Goal: Contribute content: Contribute content

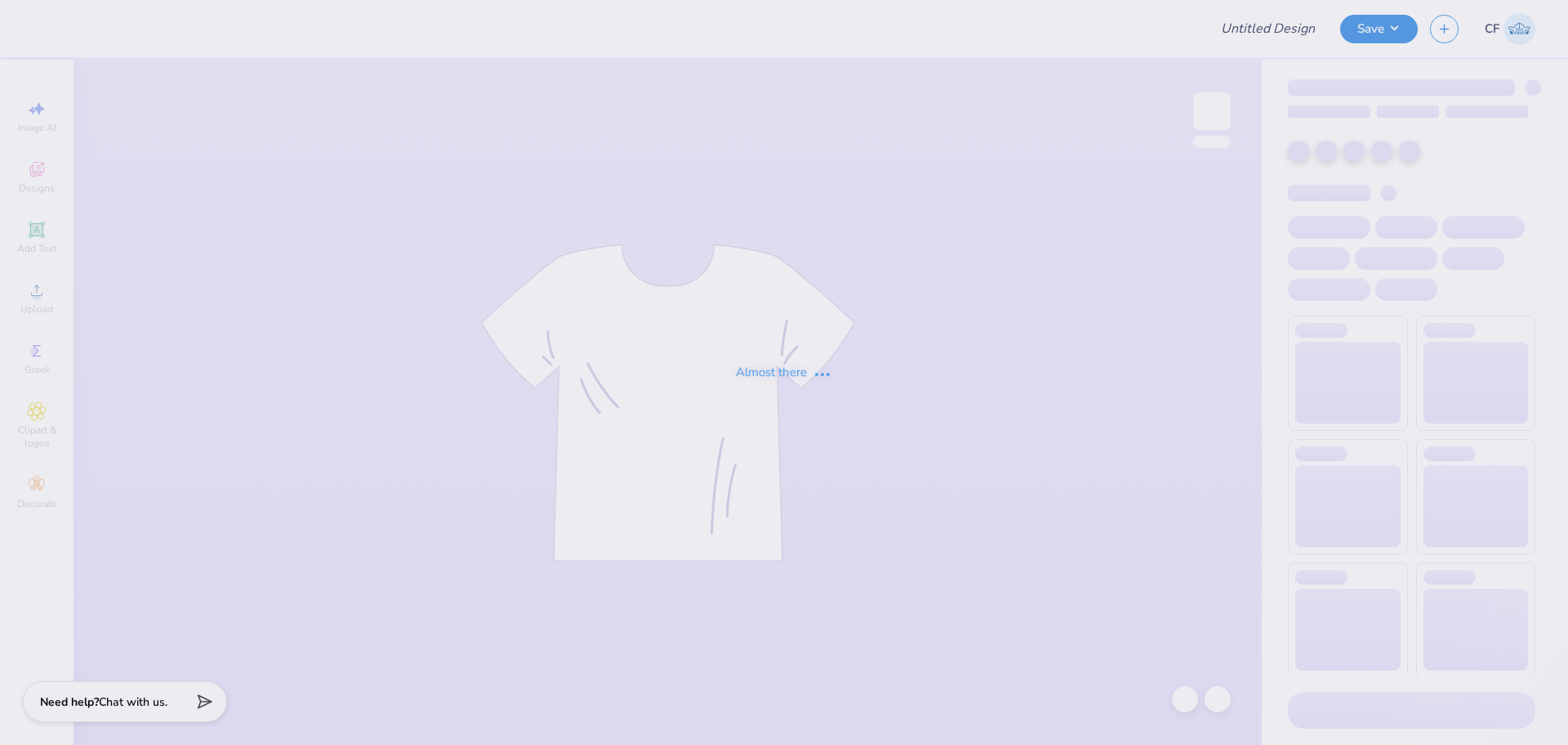
type input "Pepperdine ATO Philo F25"
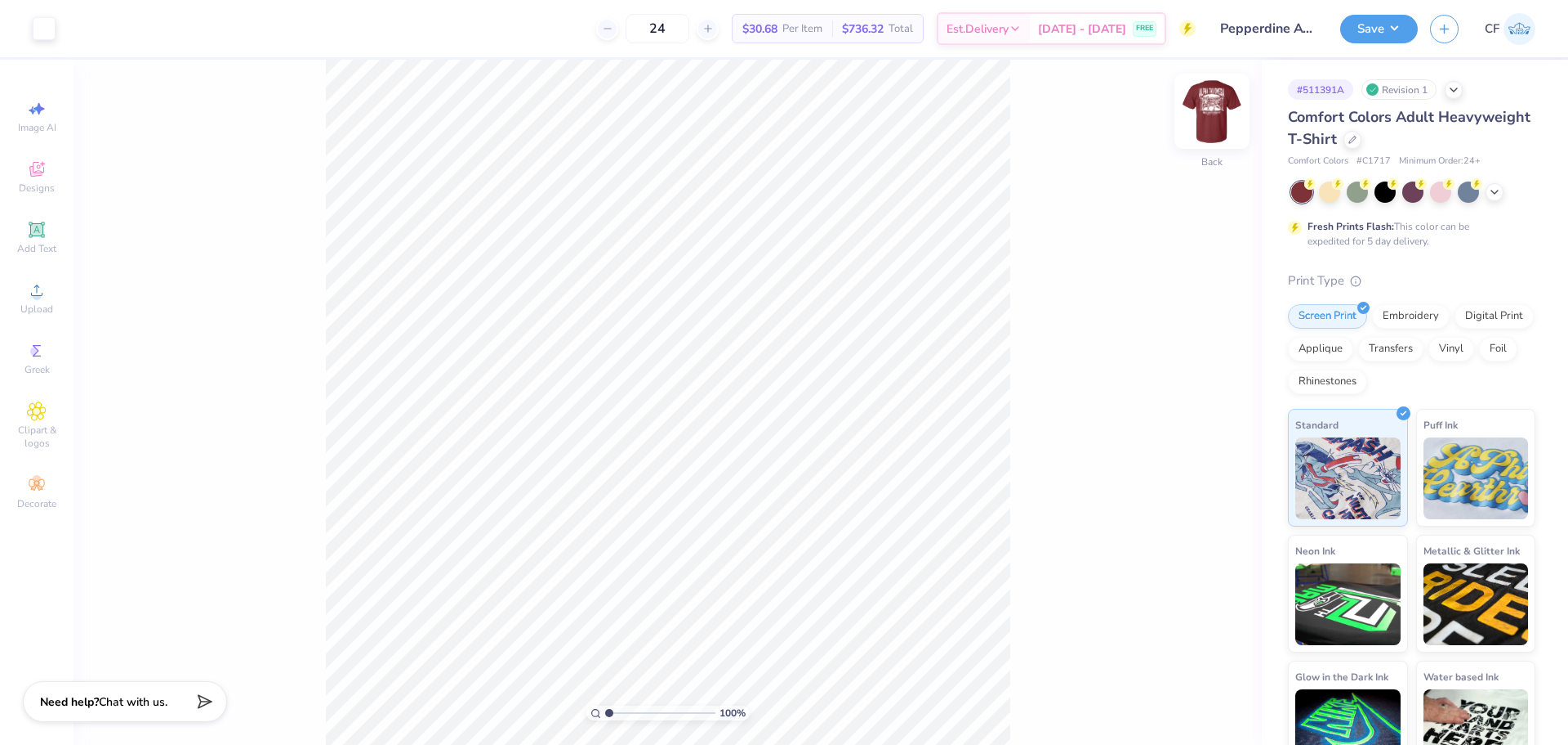
click at [1207, 119] on img at bounding box center [1212, 111] width 65 height 65
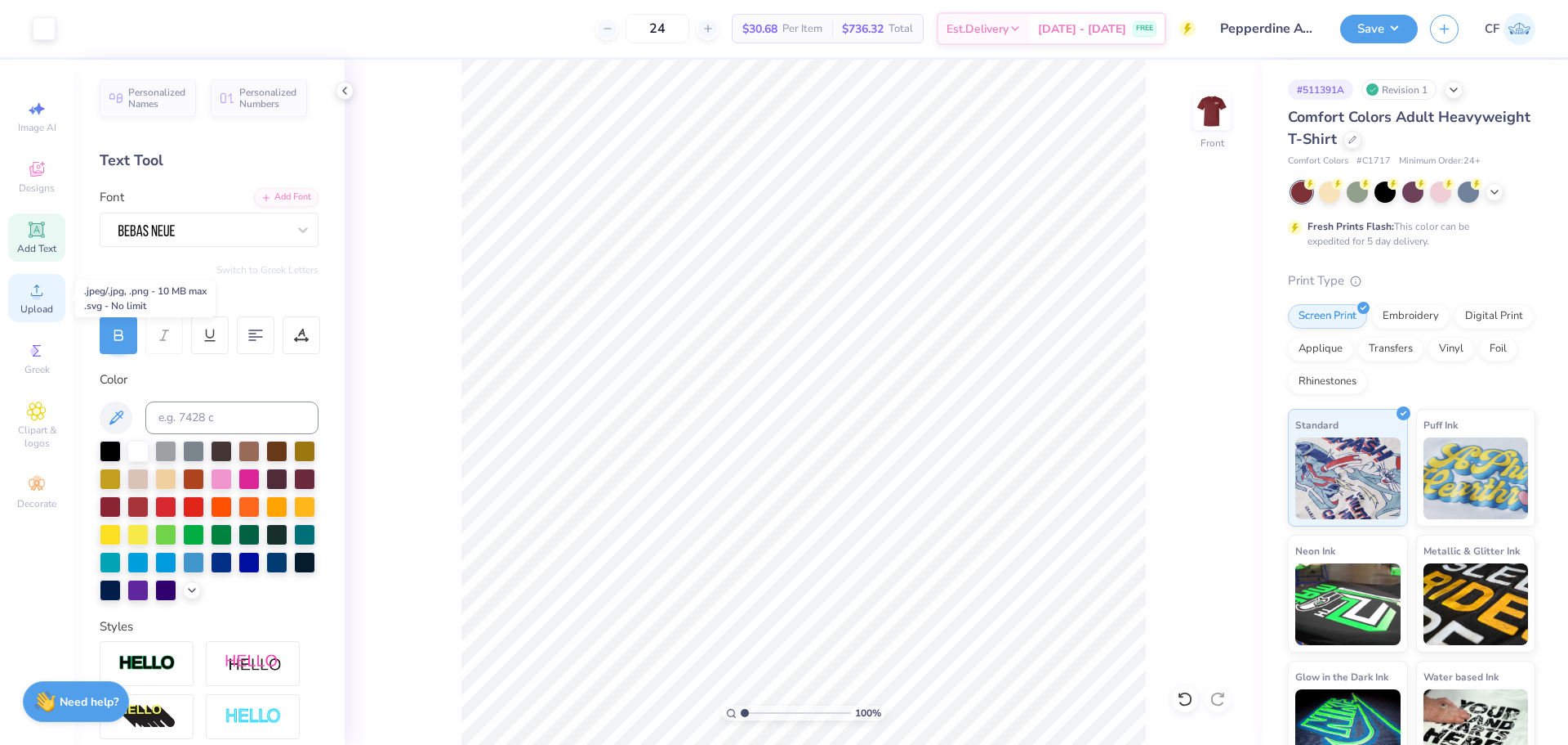
click at [35, 295] on icon at bounding box center [36, 290] width 11 height 11
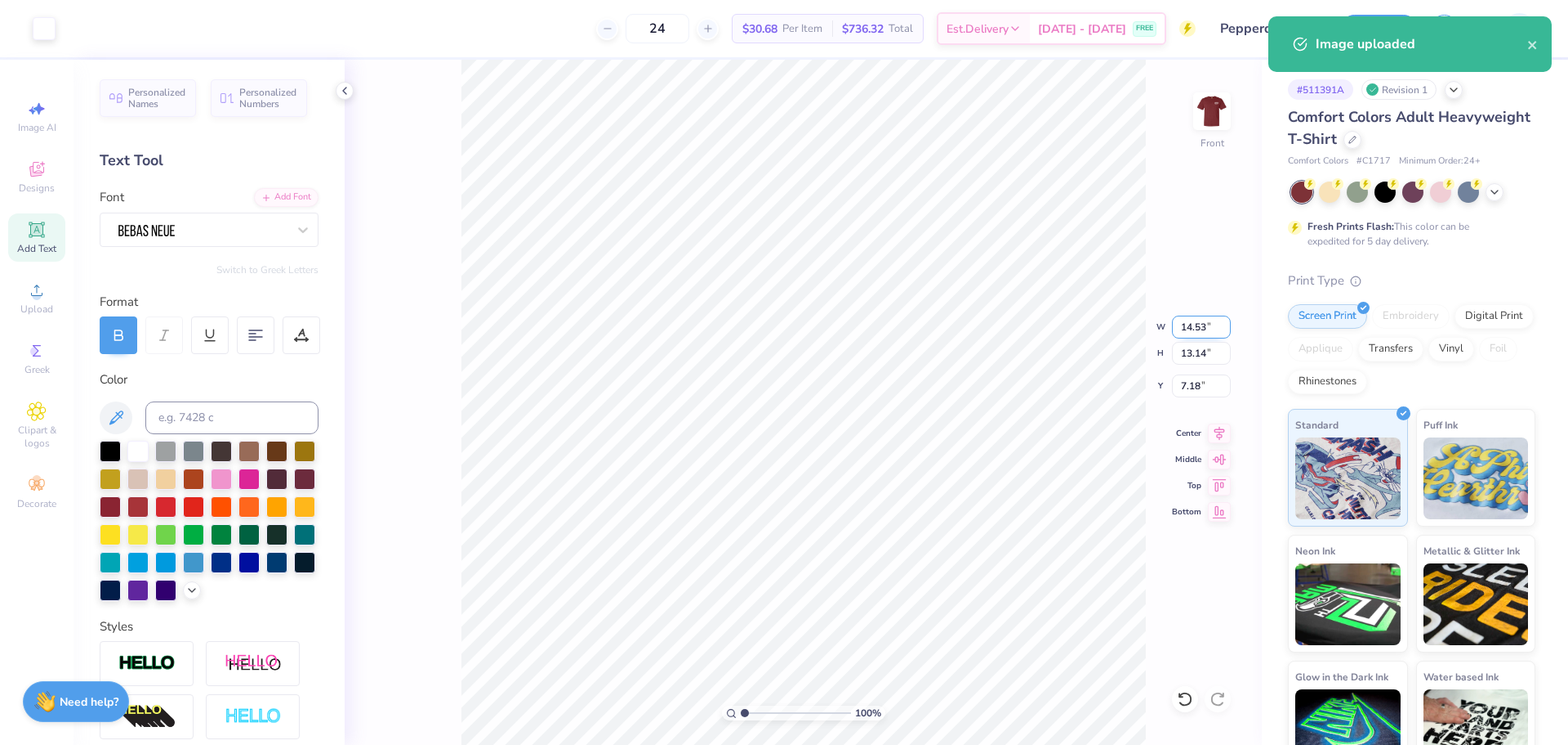
click at [1187, 327] on input "14.53" at bounding box center [1201, 327] width 58 height 23
type input "12.00"
type input "10.86"
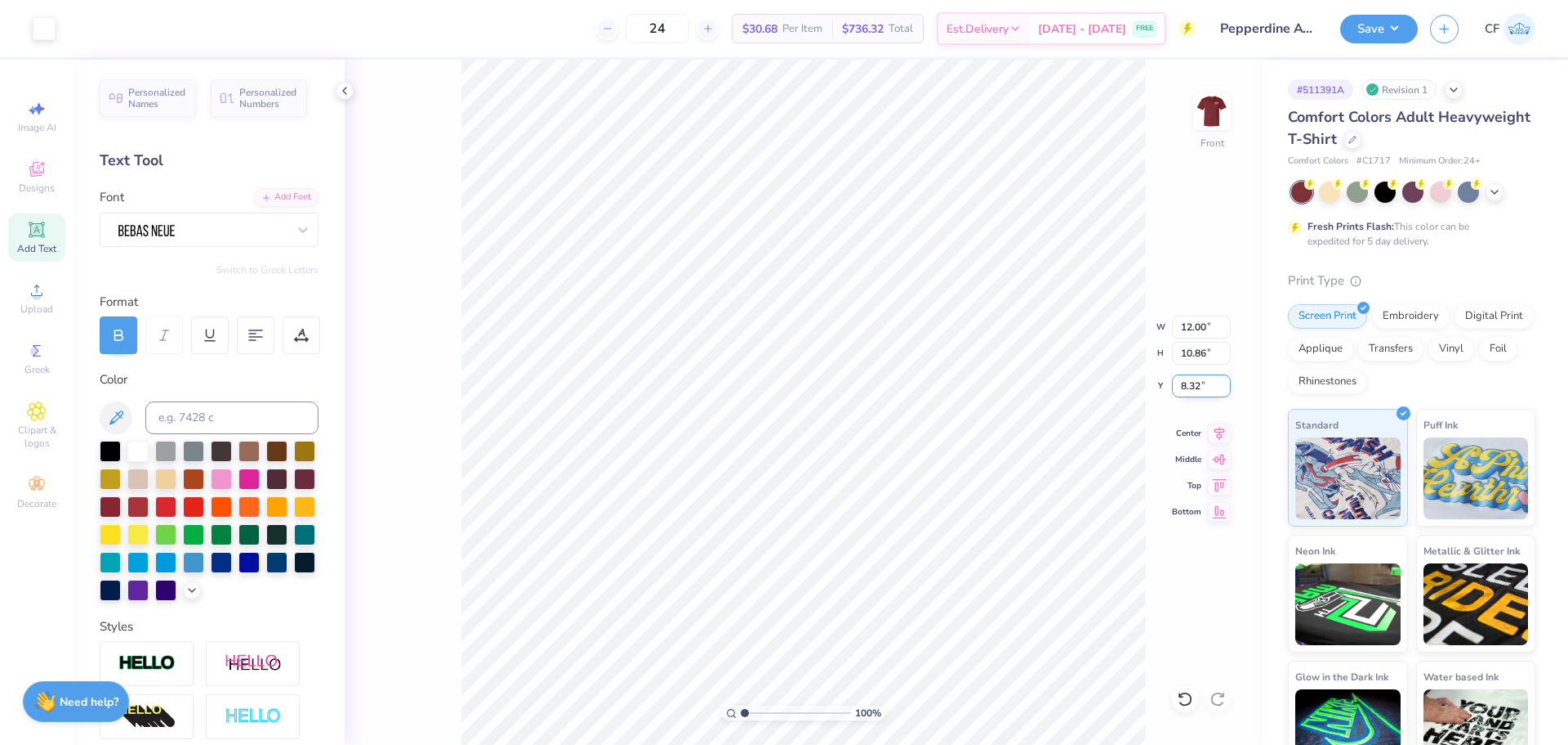
click at [1199, 392] on input "8.32" at bounding box center [1201, 385] width 58 height 23
type input "3.00"
drag, startPoint x: 746, startPoint y: 713, endPoint x: 759, endPoint y: 717, distance: 13.6
type input "2.3"
click at [759, 717] on input "range" at bounding box center [796, 713] width 110 height 15
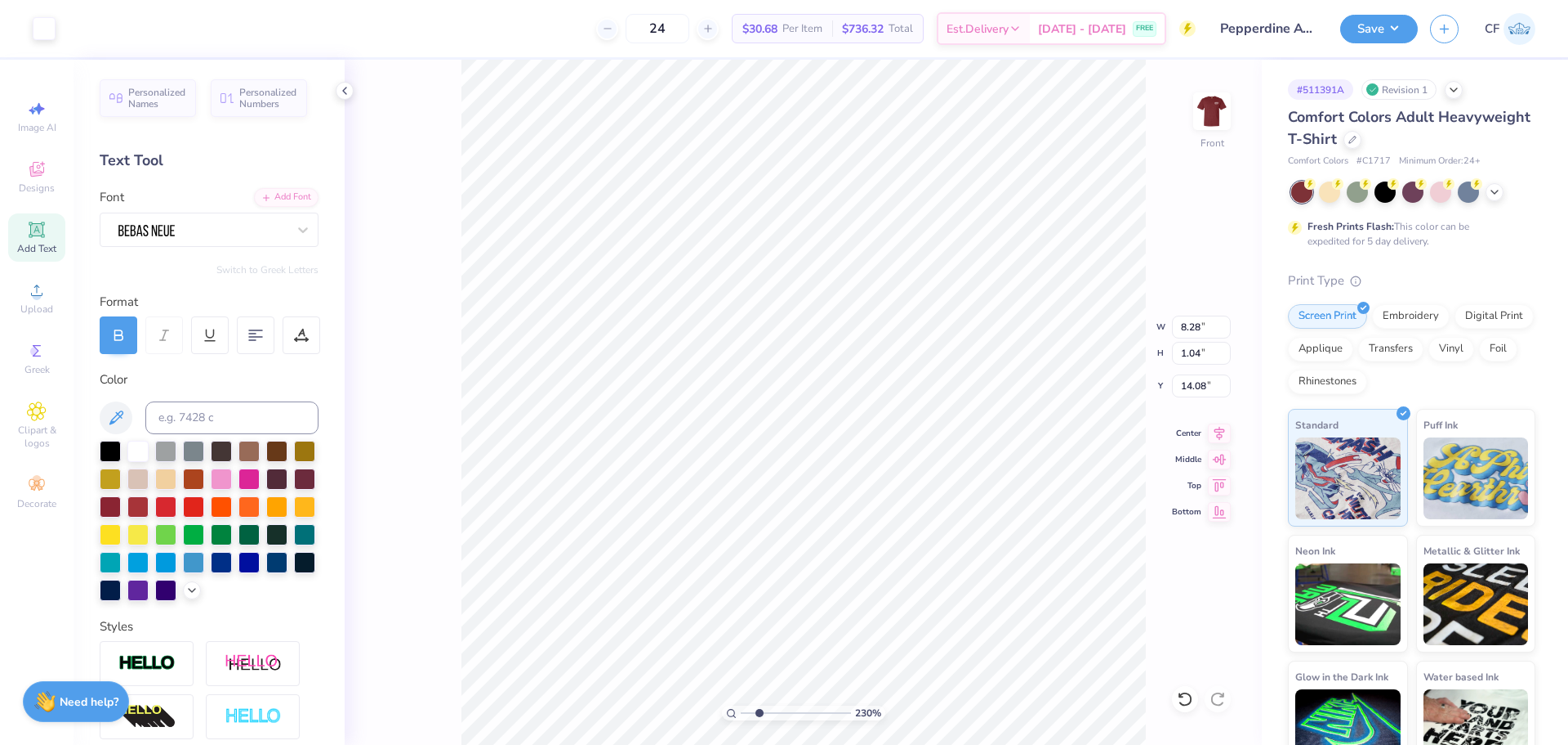
scroll to position [14, 2]
type textarea "ATO GLADIATORS"
type input "9.28"
type input "1.04"
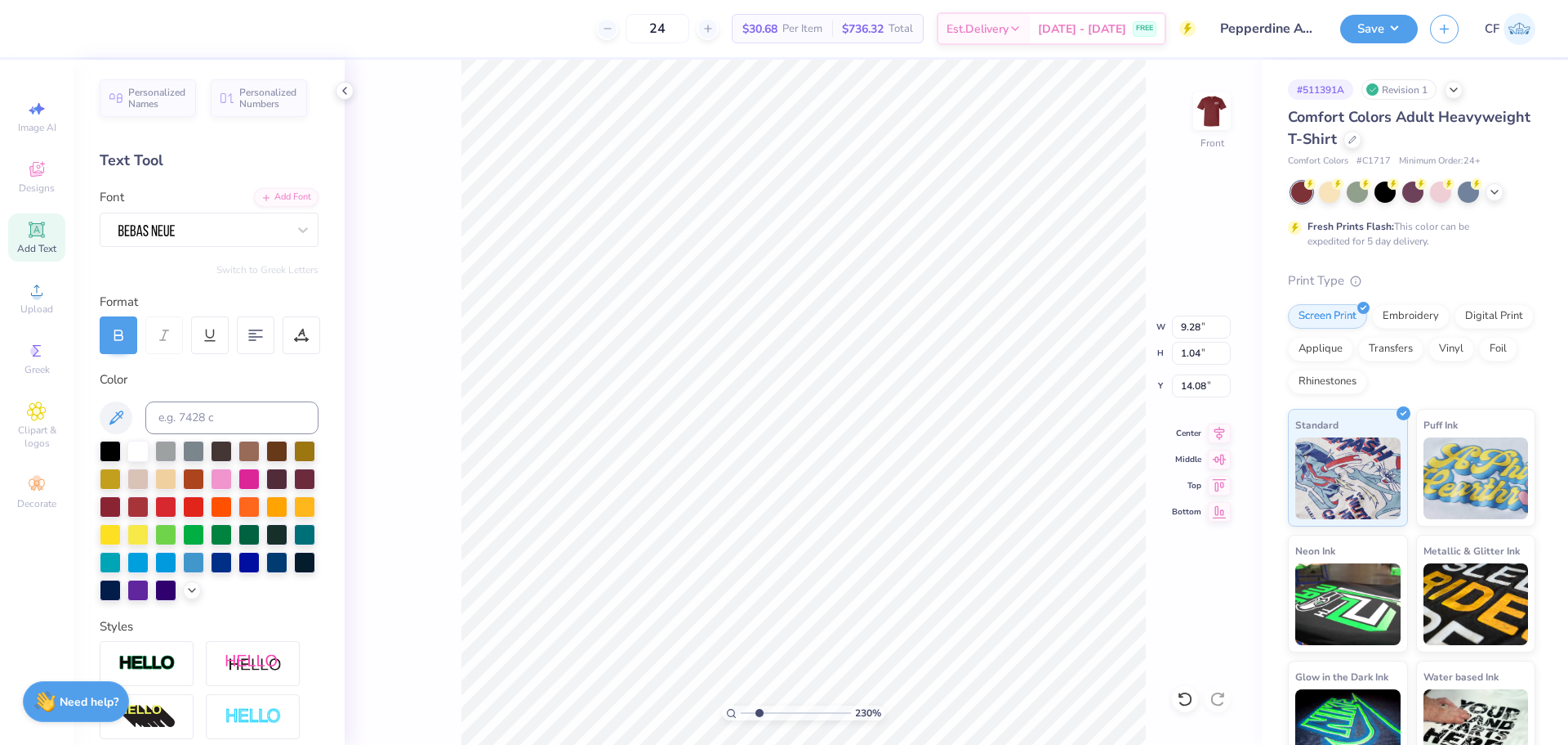
type input "14.08"
click at [1195, 327] on input "9.28" at bounding box center [1201, 327] width 58 height 23
type input "12.00"
type input "1.34"
click at [1218, 456] on icon at bounding box center [1219, 456] width 14 height 10
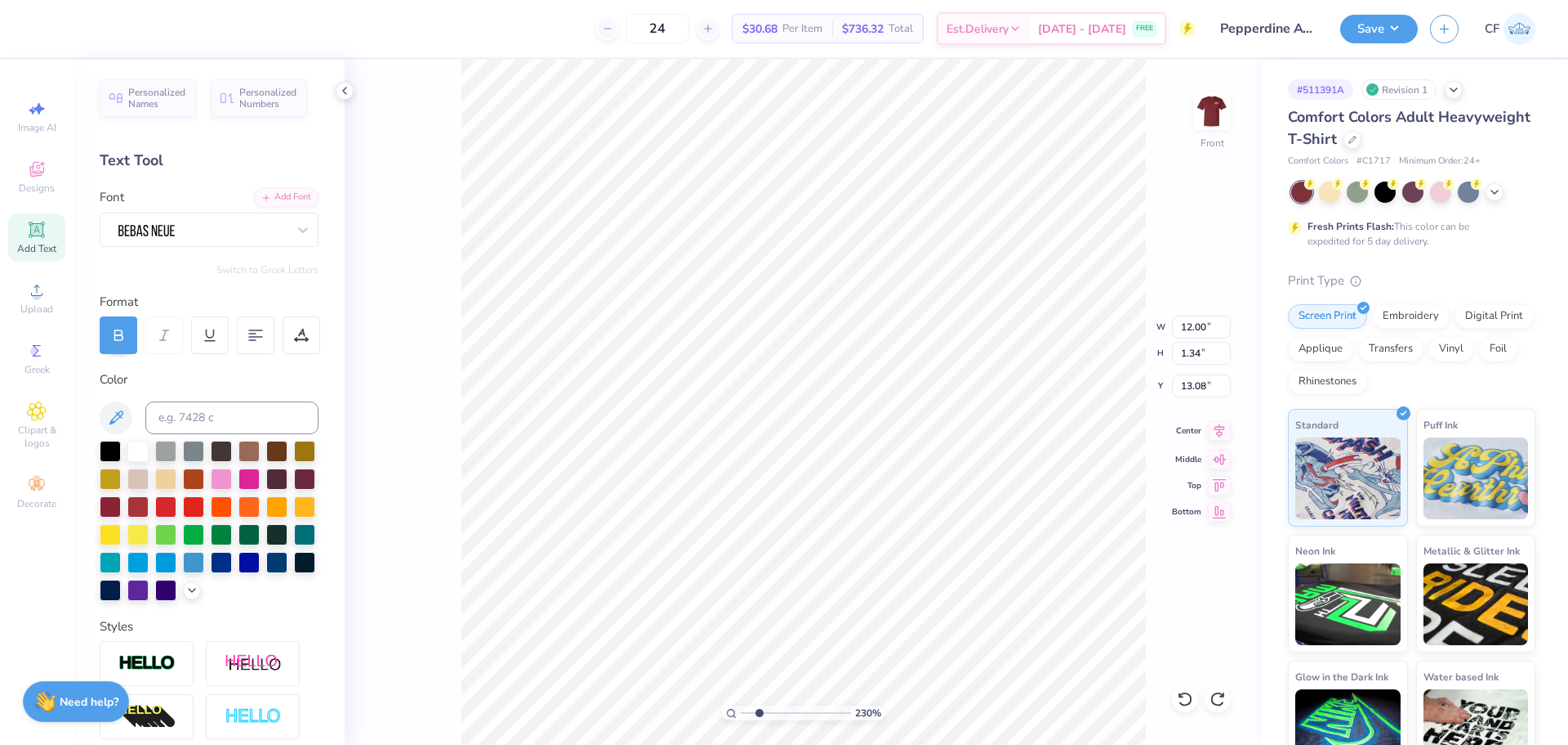
type input "13.92"
click at [1223, 431] on icon at bounding box center [1219, 430] width 23 height 19
type input "1"
click at [742, 712] on input "range" at bounding box center [796, 713] width 110 height 15
click at [1373, 16] on button "Save" at bounding box center [1380, 26] width 78 height 29
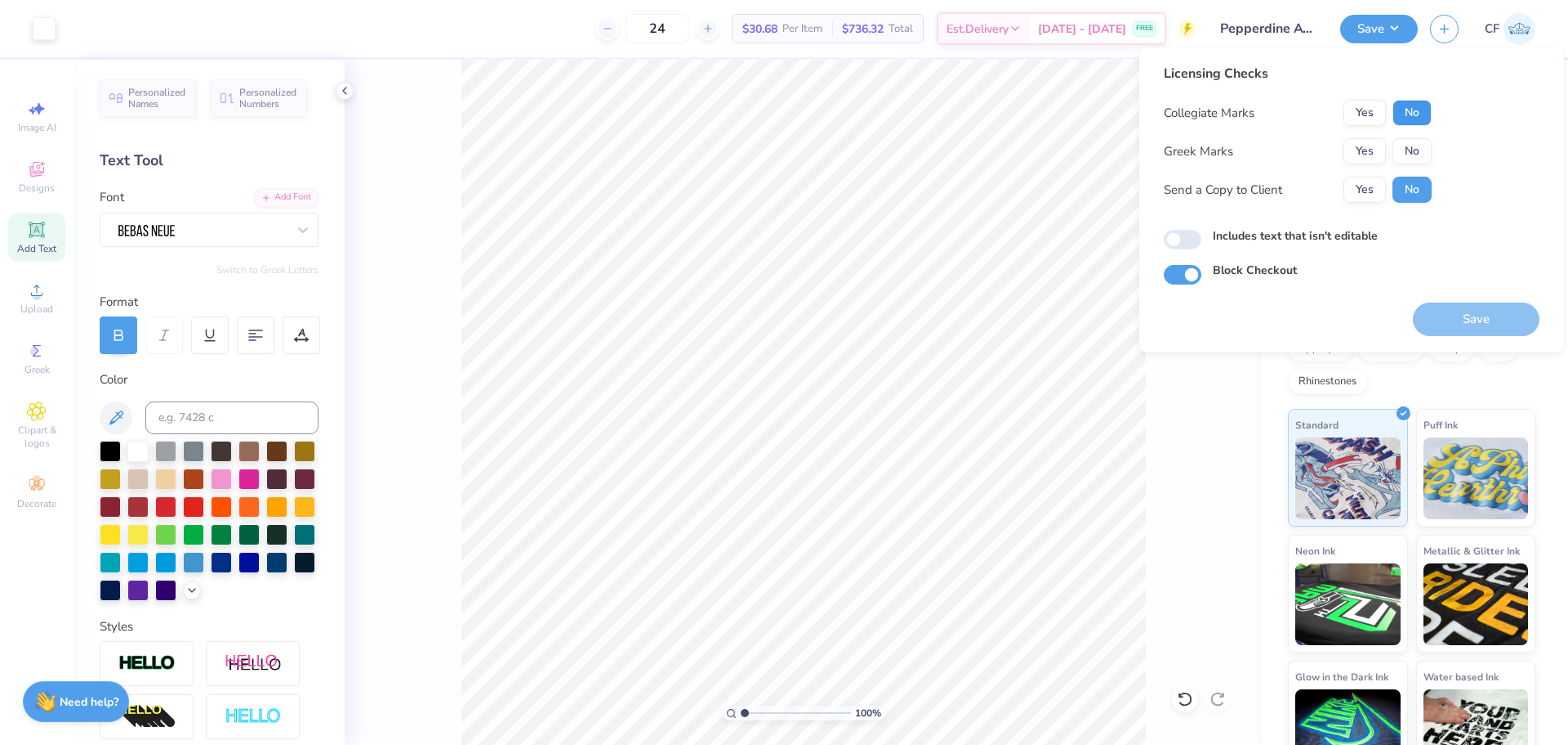
click at [1421, 112] on button "No" at bounding box center [1412, 112] width 39 height 26
drag, startPoint x: 1396, startPoint y: 136, endPoint x: 1376, endPoint y: 151, distance: 25.0
click at [1376, 151] on button "Yes" at bounding box center [1365, 151] width 43 height 26
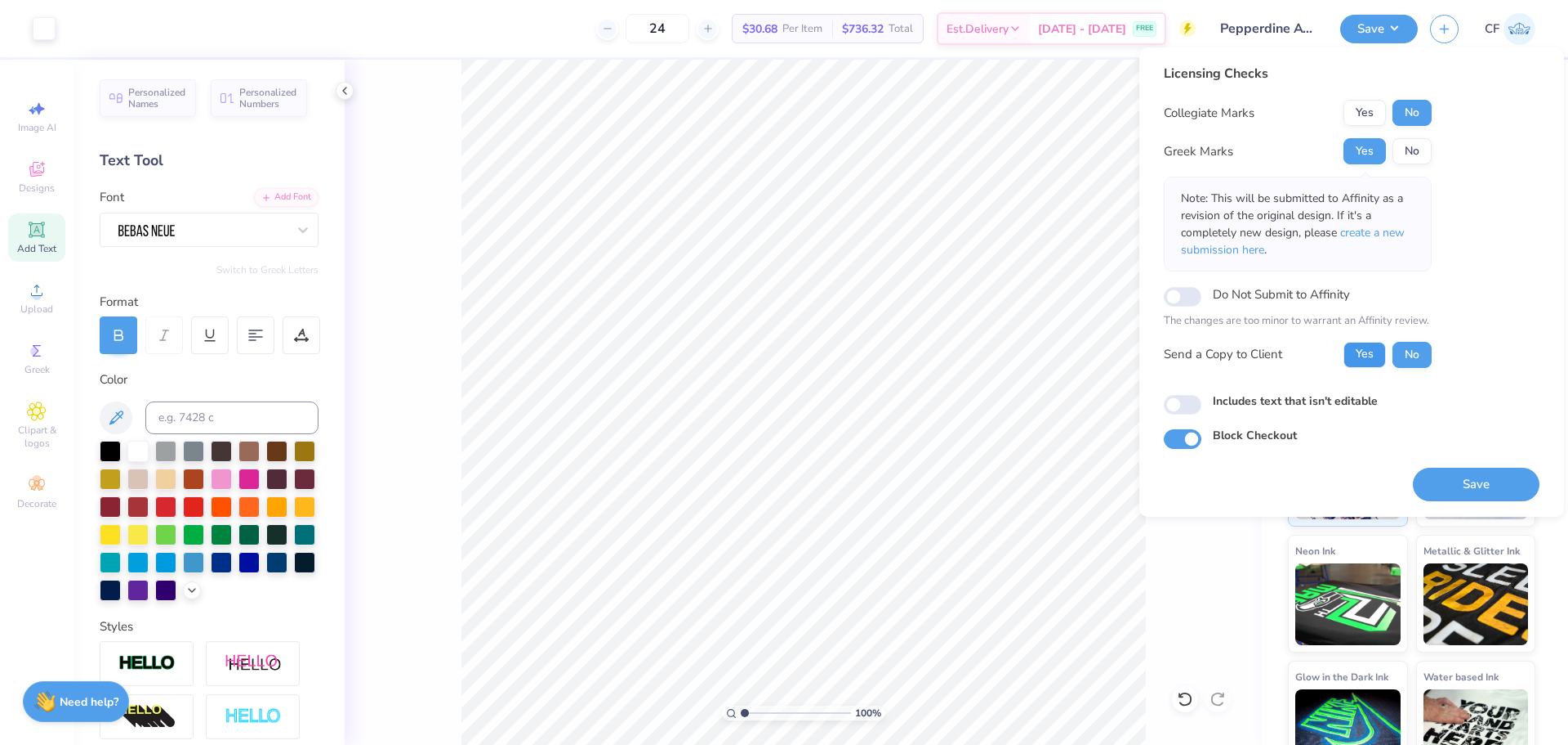
click at [1360, 363] on button "Yes" at bounding box center [1365, 354] width 43 height 26
click at [1191, 406] on input "Includes text that isn't editable" at bounding box center [1182, 405] width 38 height 19
checkbox input "true"
click at [1485, 482] on button "Save" at bounding box center [1476, 484] width 127 height 33
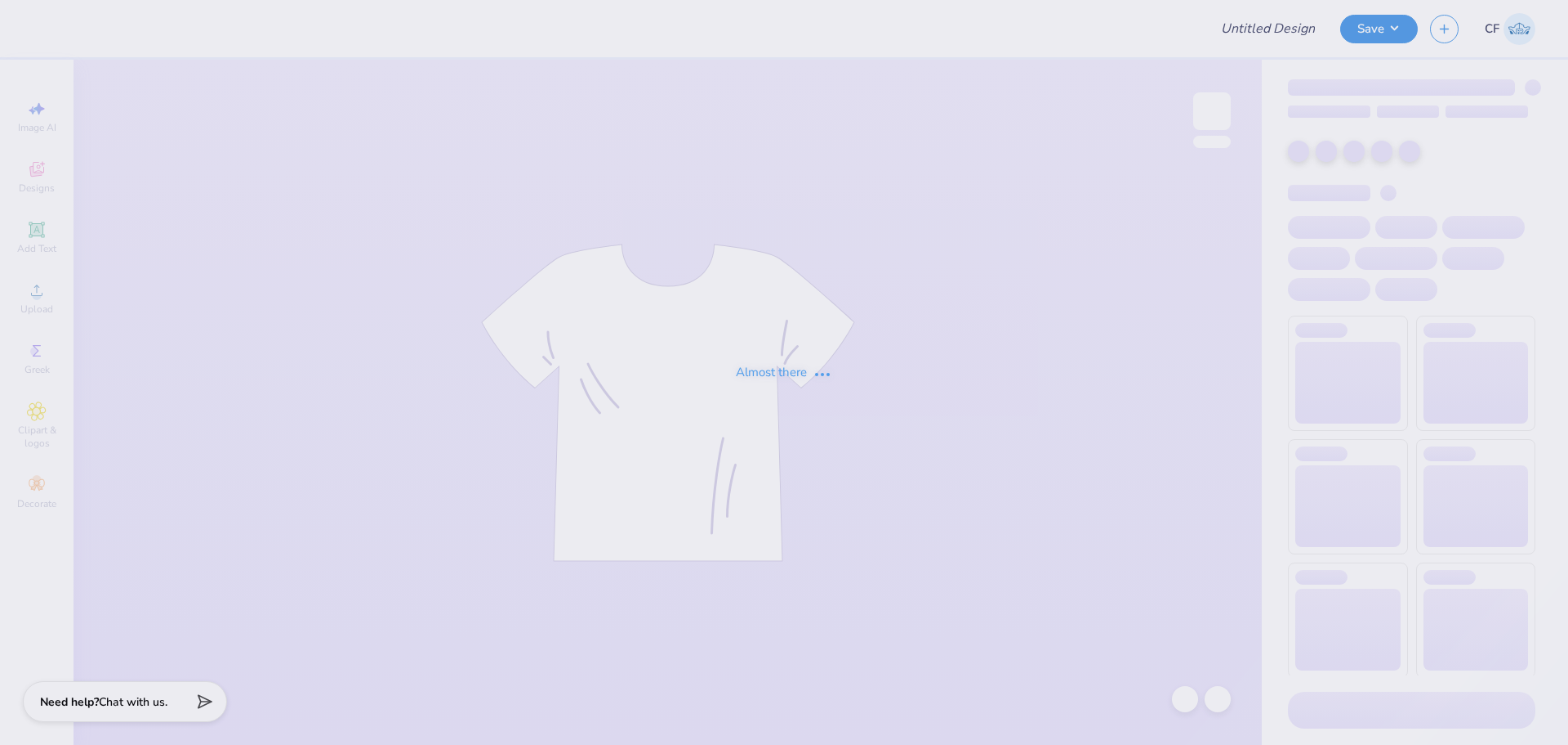
type input "SCULPT ST 2025"
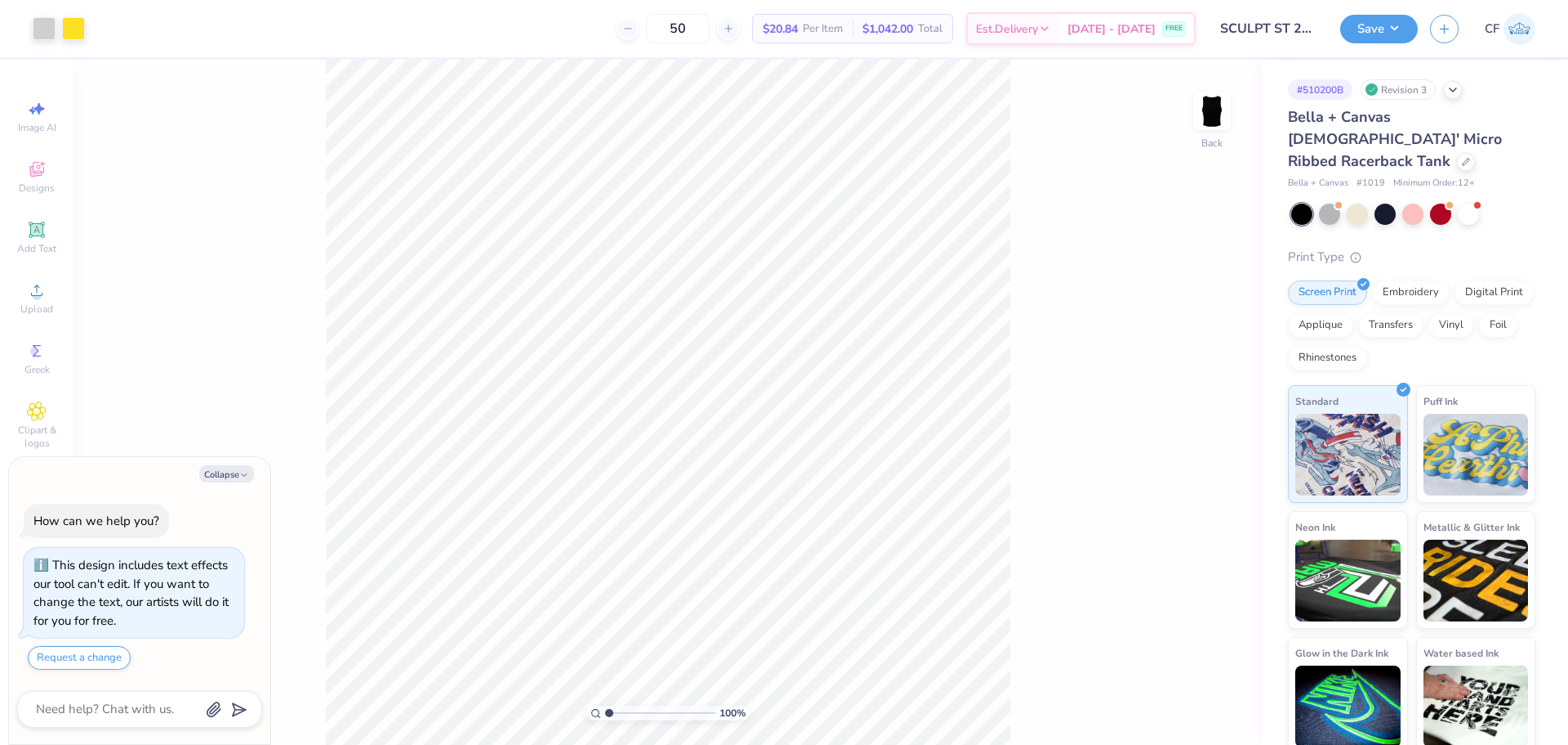
type textarea "x"
click at [628, 716] on input "range" at bounding box center [660, 713] width 110 height 15
drag, startPoint x: 611, startPoint y: 704, endPoint x: 603, endPoint y: 704, distance: 8.0
type input "1"
click at [606, 705] on input "range" at bounding box center [660, 713] width 110 height 15
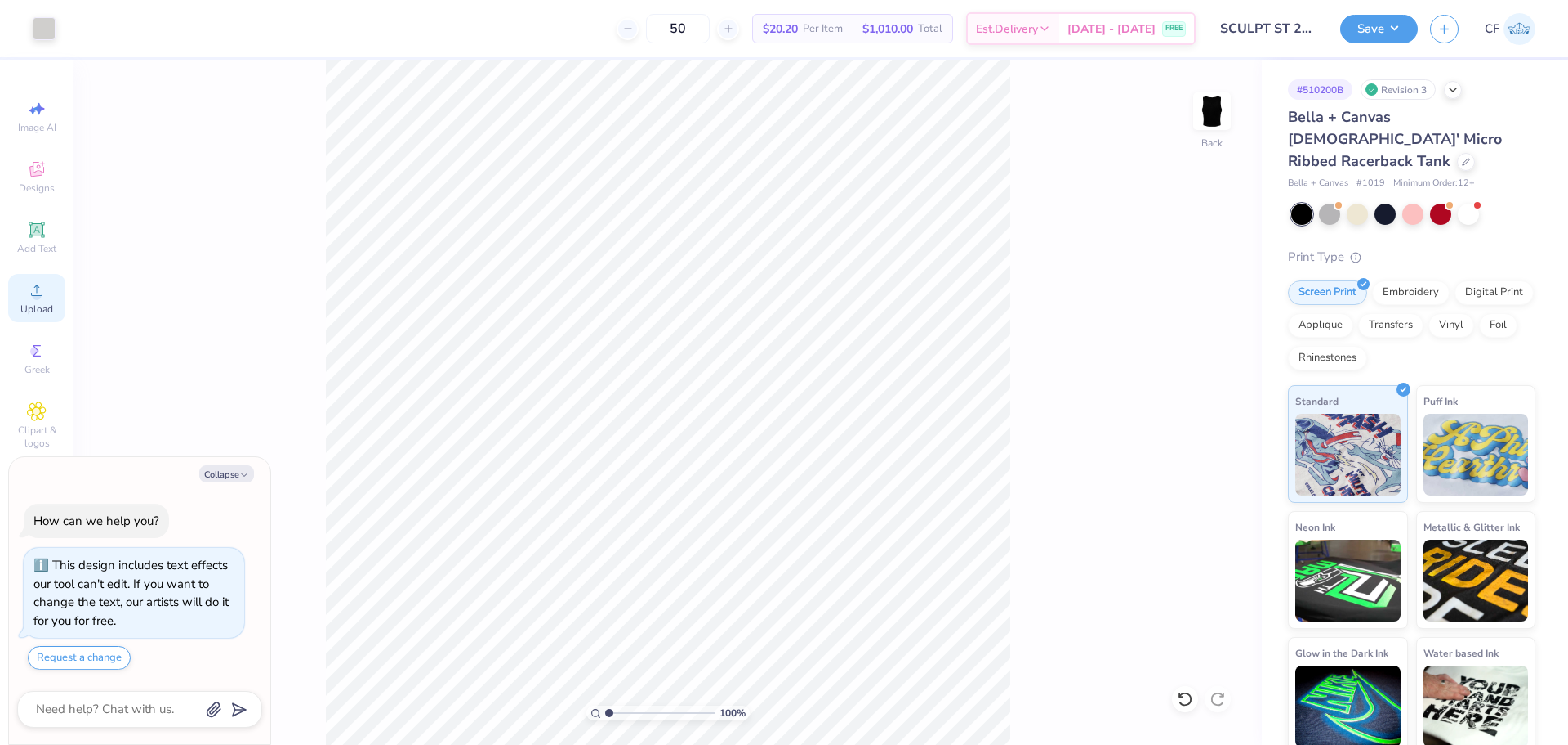
click at [25, 305] on span "Upload" at bounding box center [36, 309] width 32 height 13
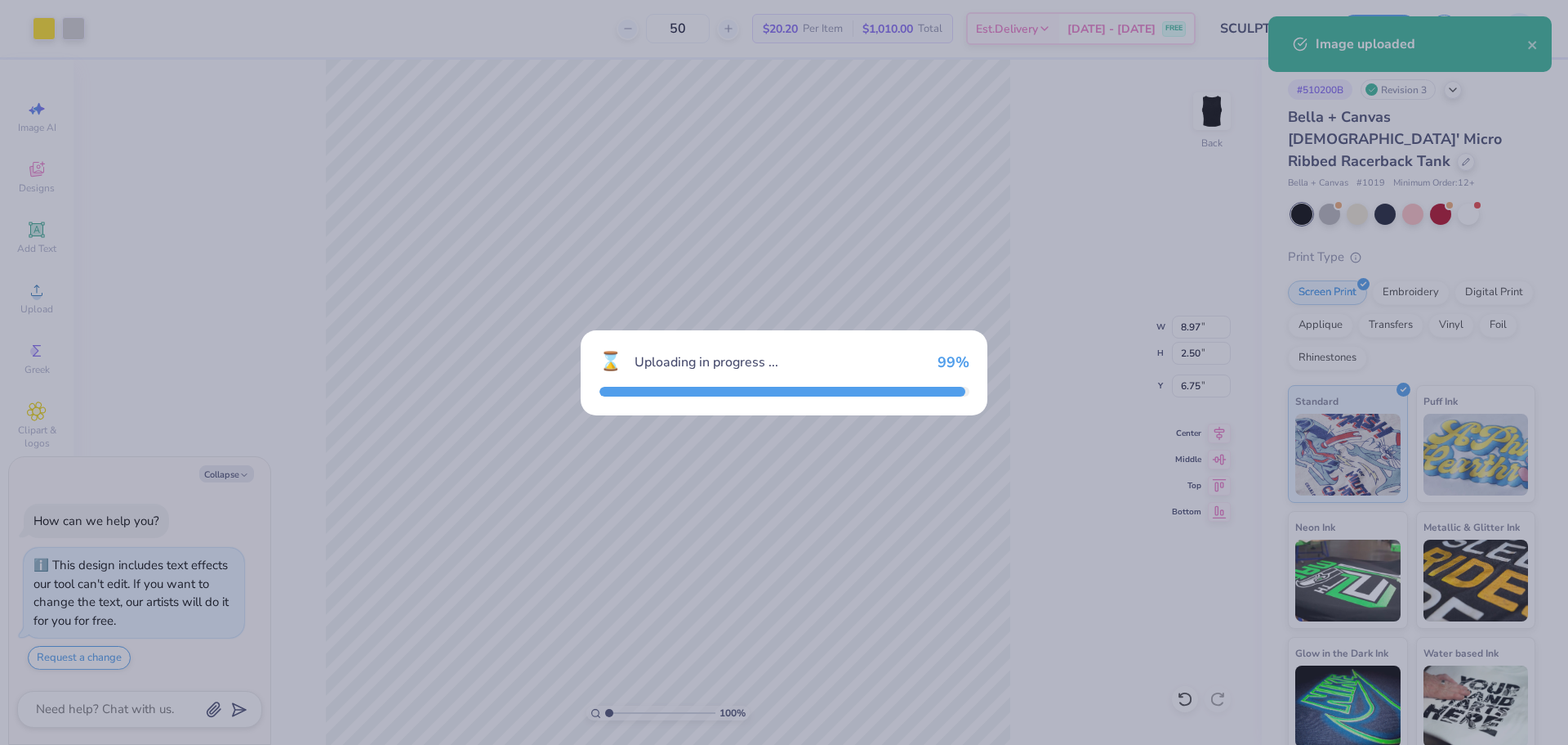
type textarea "x"
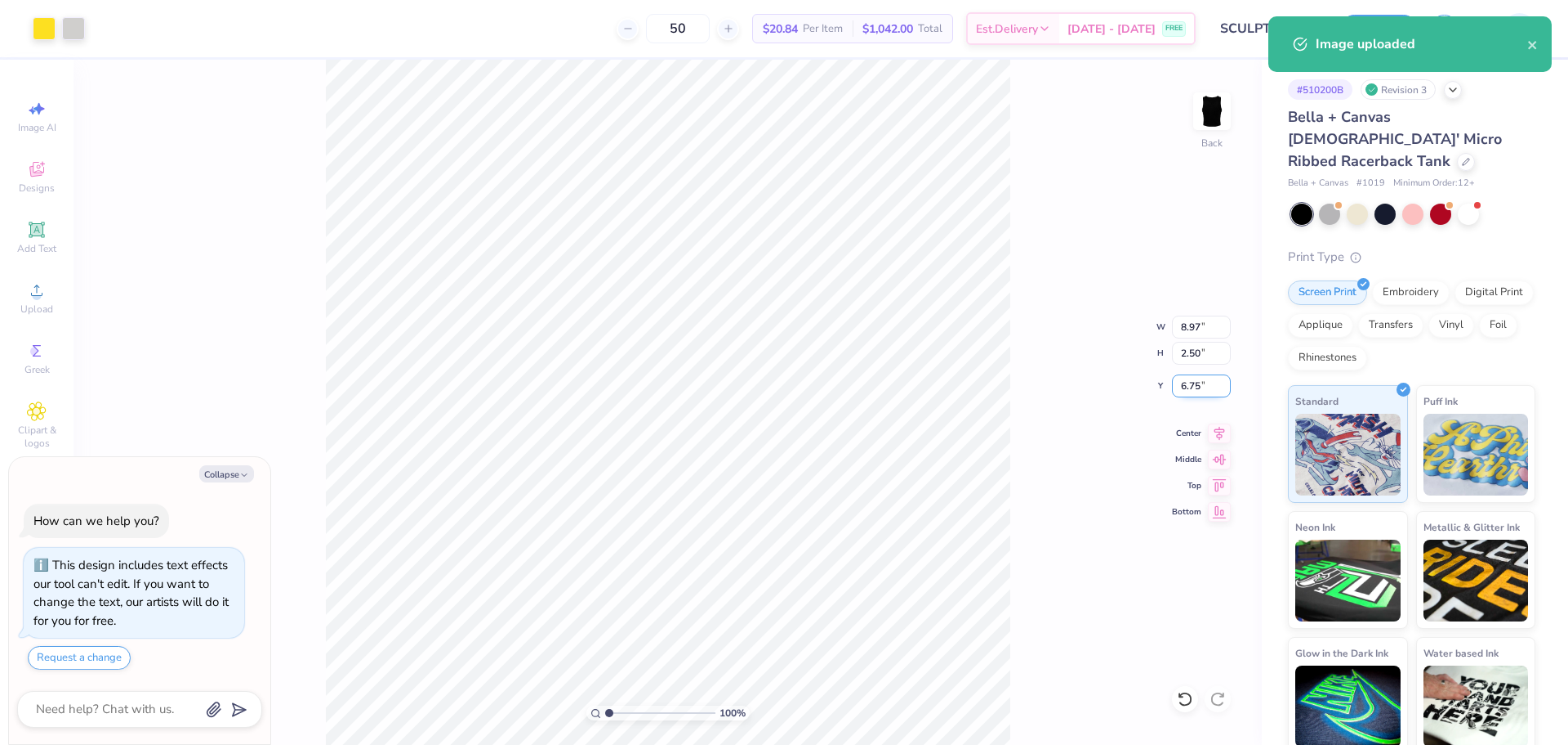
click at [1186, 381] on input "6.75" at bounding box center [1201, 385] width 58 height 23
click at [1197, 321] on input "8.97" at bounding box center [1201, 327] width 58 height 23
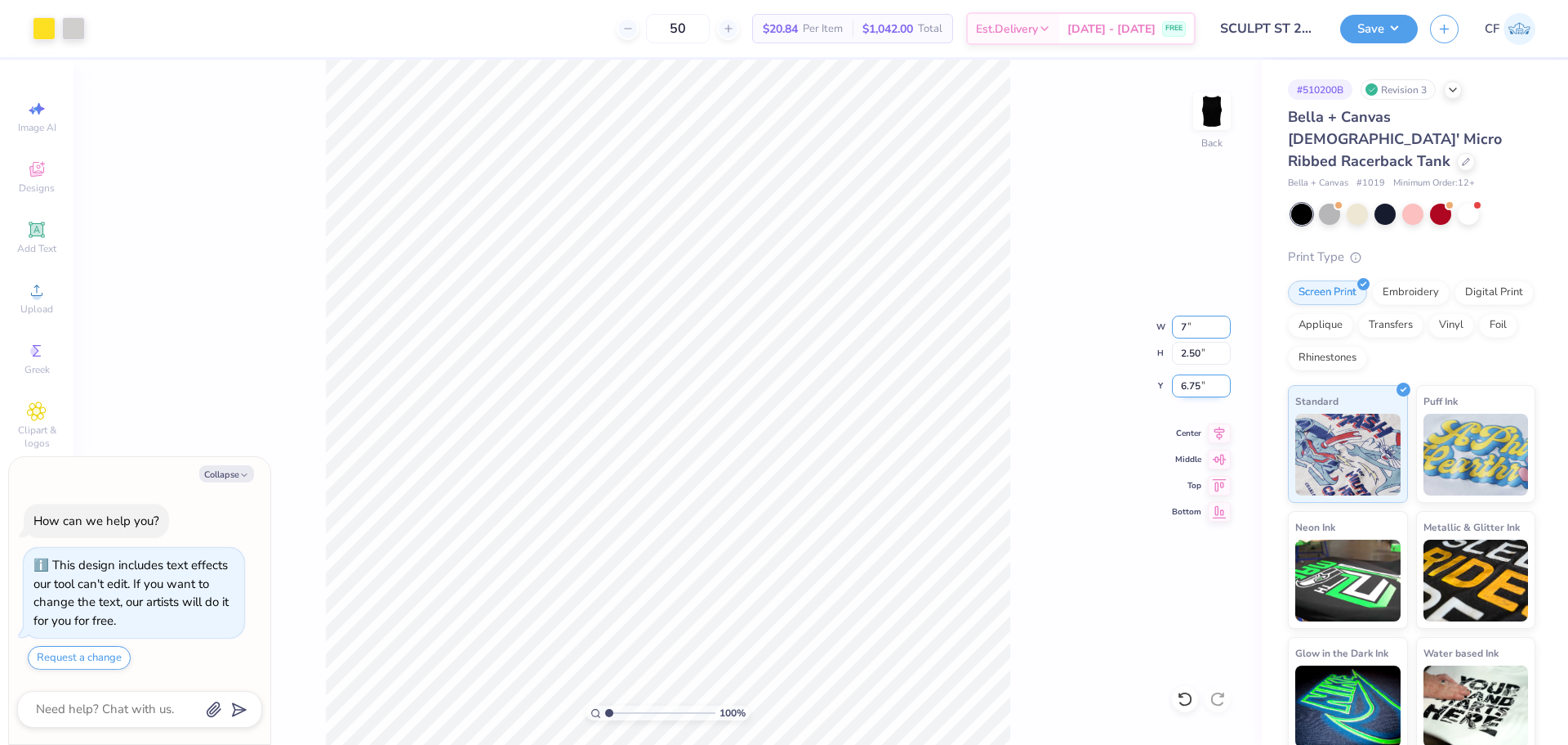
type input "7"
click at [1195, 386] on input "6.75" at bounding box center [1201, 385] width 58 height 23
type textarea "x"
type input "7.00"
type input "1.95"
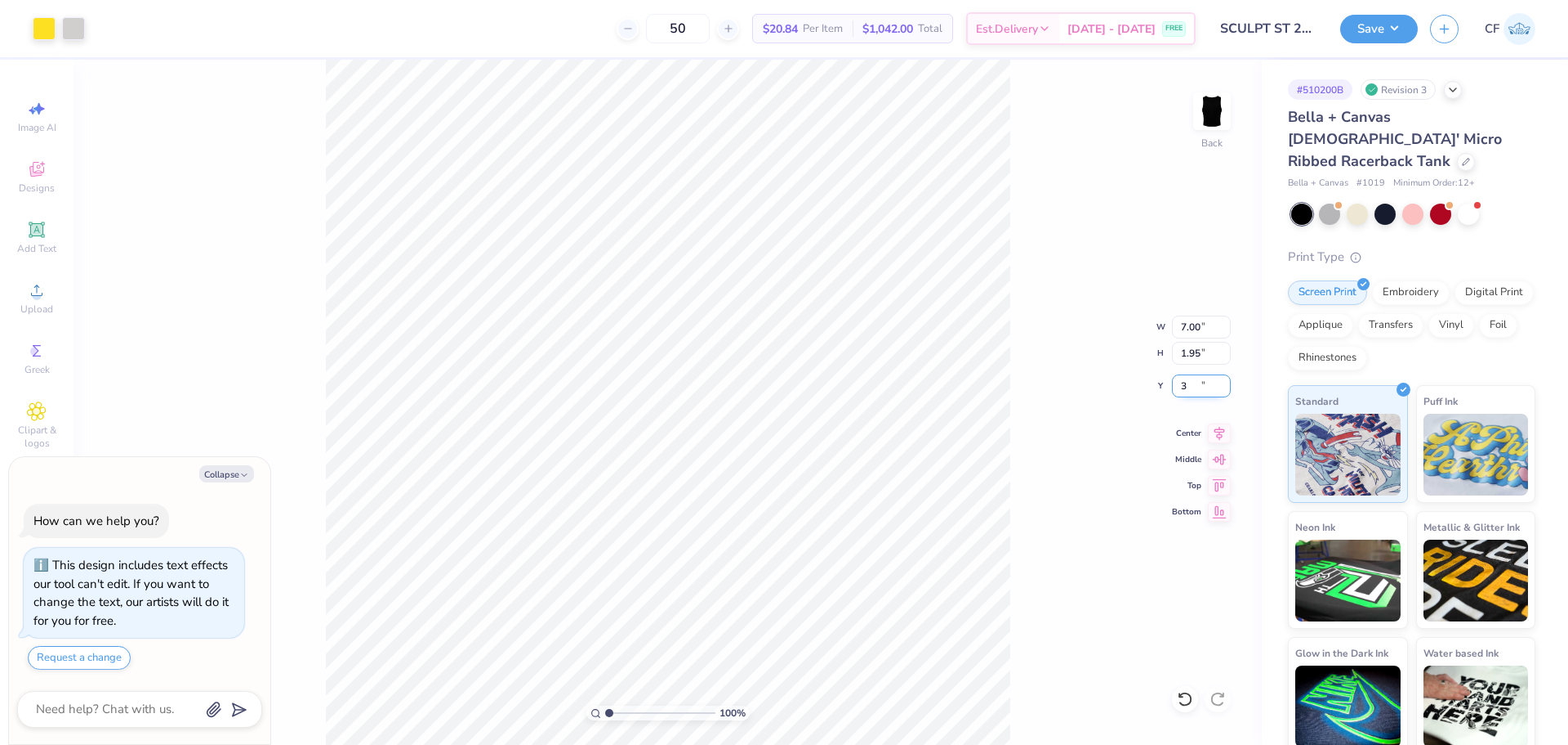
type input "3"
type textarea "x"
type input "3.00"
click at [1385, 15] on button "Save" at bounding box center [1380, 26] width 78 height 29
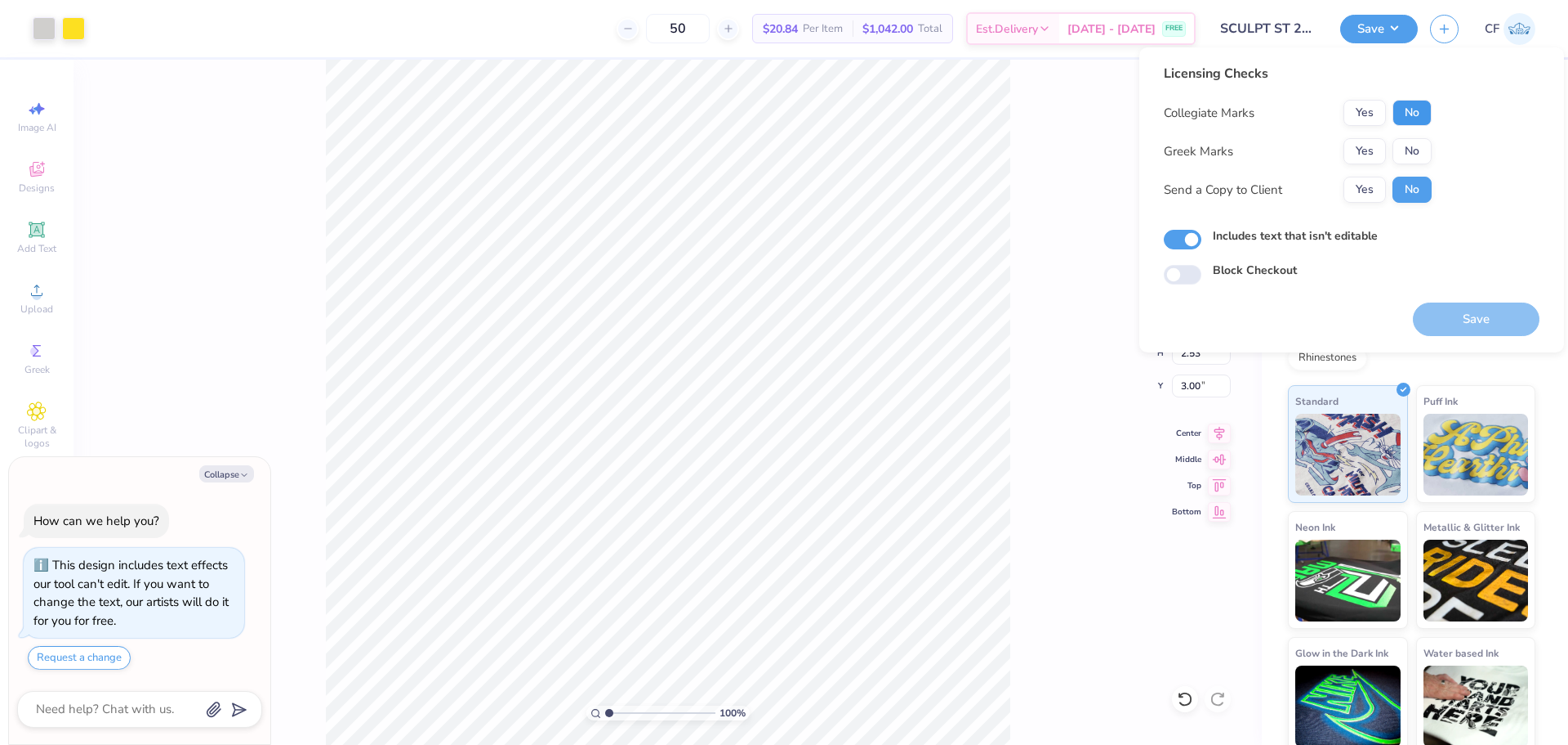
drag, startPoint x: 1414, startPoint y: 105, endPoint x: 1412, endPoint y: 135, distance: 30.1
click at [1414, 106] on button "No" at bounding box center [1412, 112] width 39 height 26
click at [1412, 154] on button "No" at bounding box center [1412, 151] width 39 height 26
click at [1360, 196] on button "Yes" at bounding box center [1365, 189] width 43 height 26
click at [1464, 323] on button "Save" at bounding box center [1476, 319] width 127 height 33
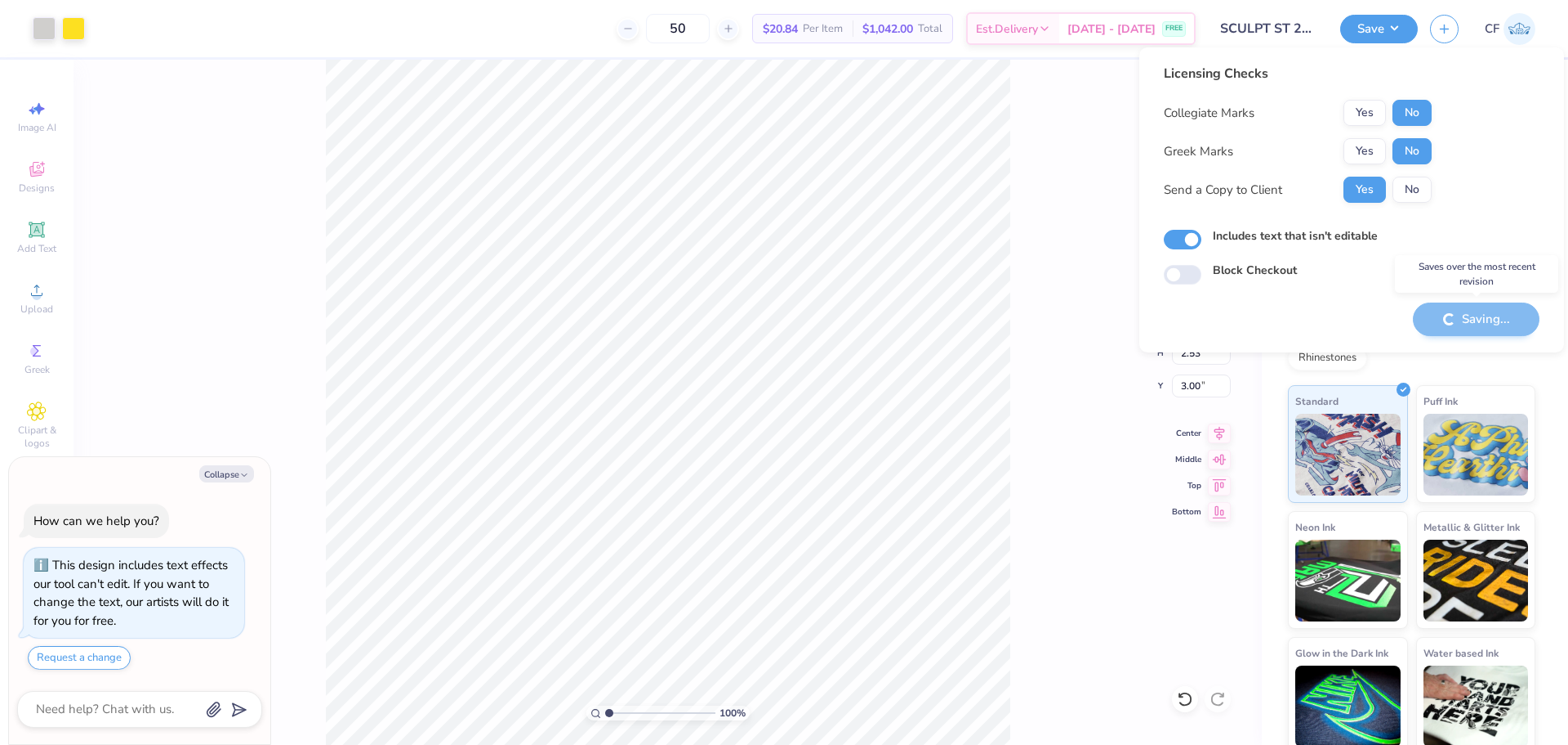
type textarea "x"
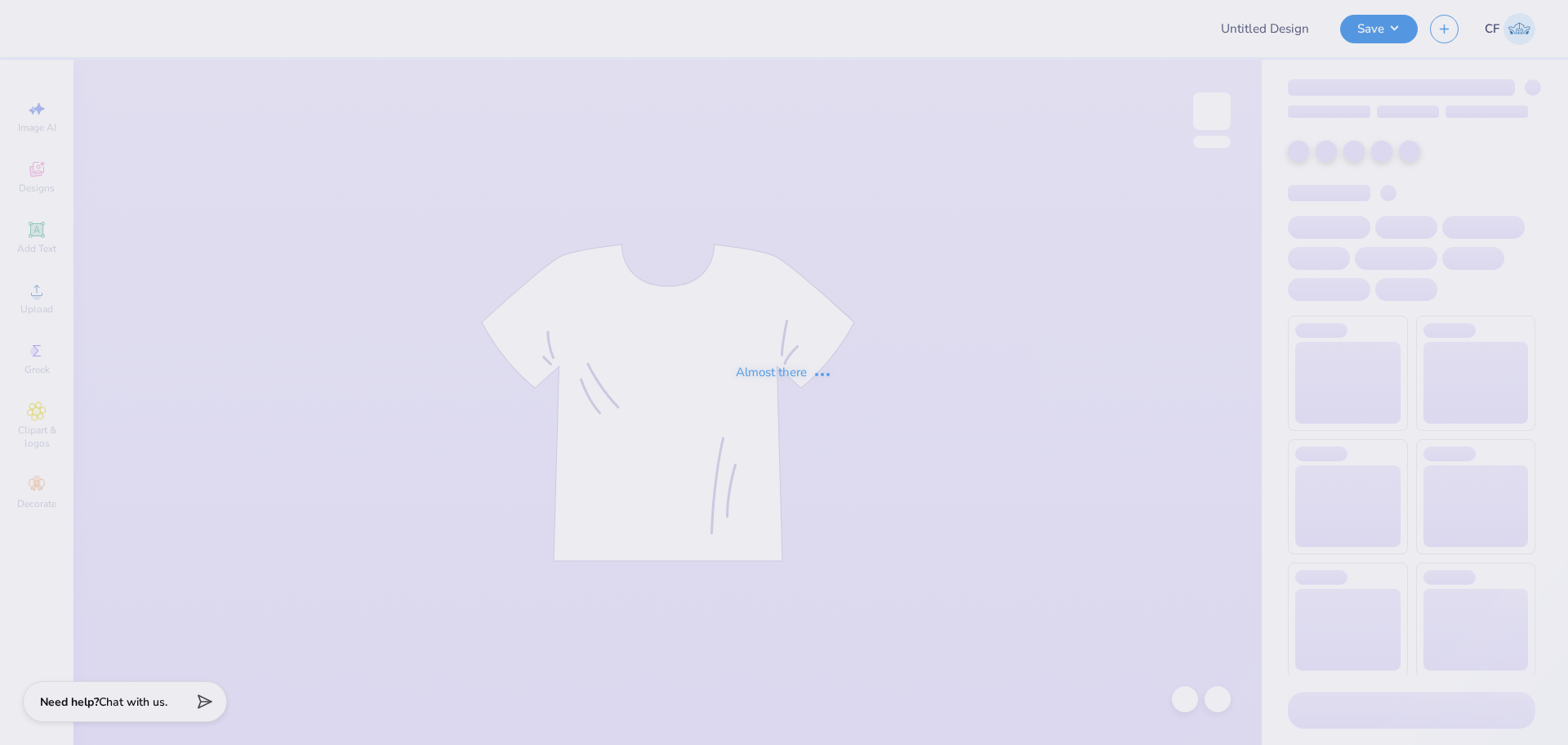
type input "SCULPT ST 2025"
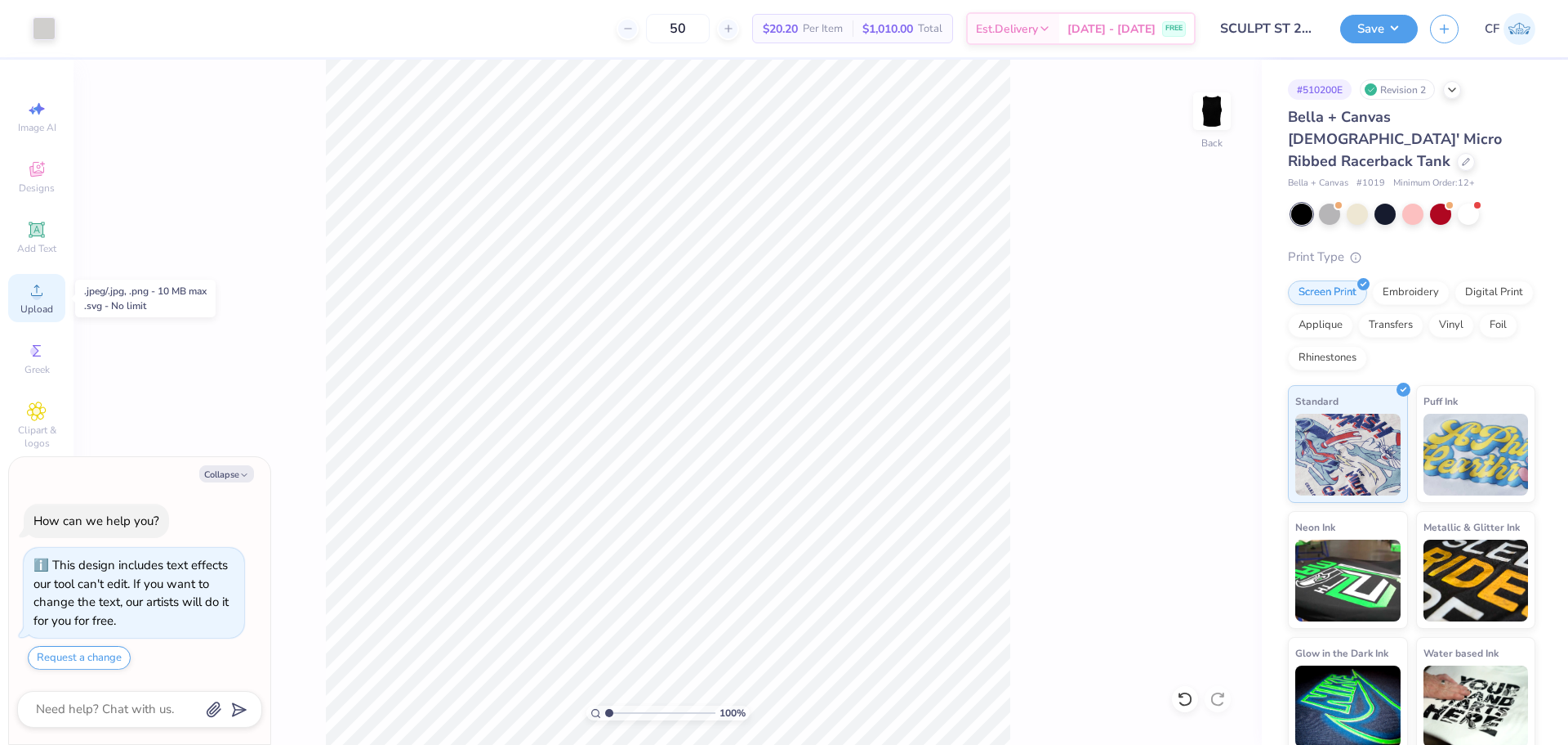
click at [40, 292] on circle at bounding box center [36, 296] width 9 height 9
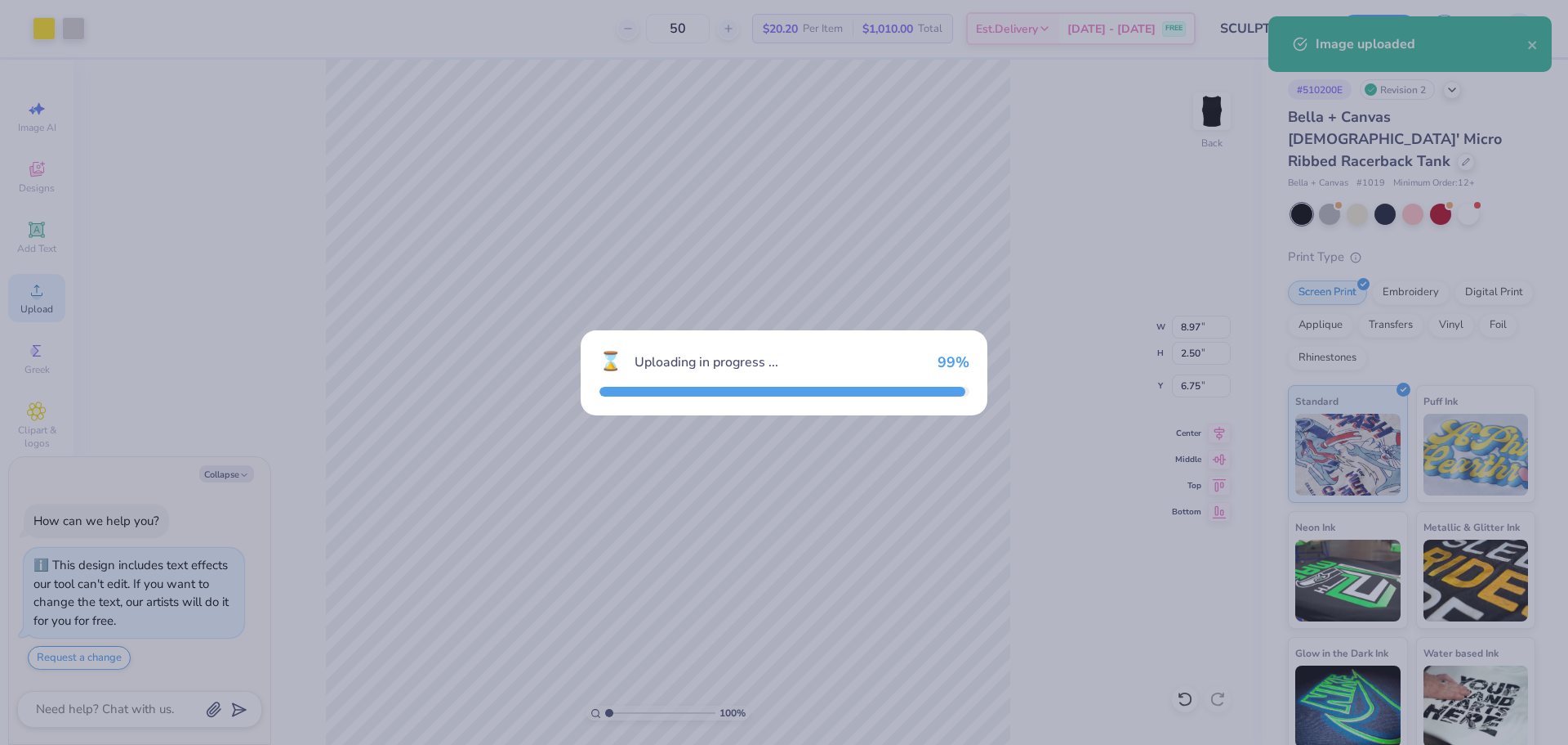
type textarea "x"
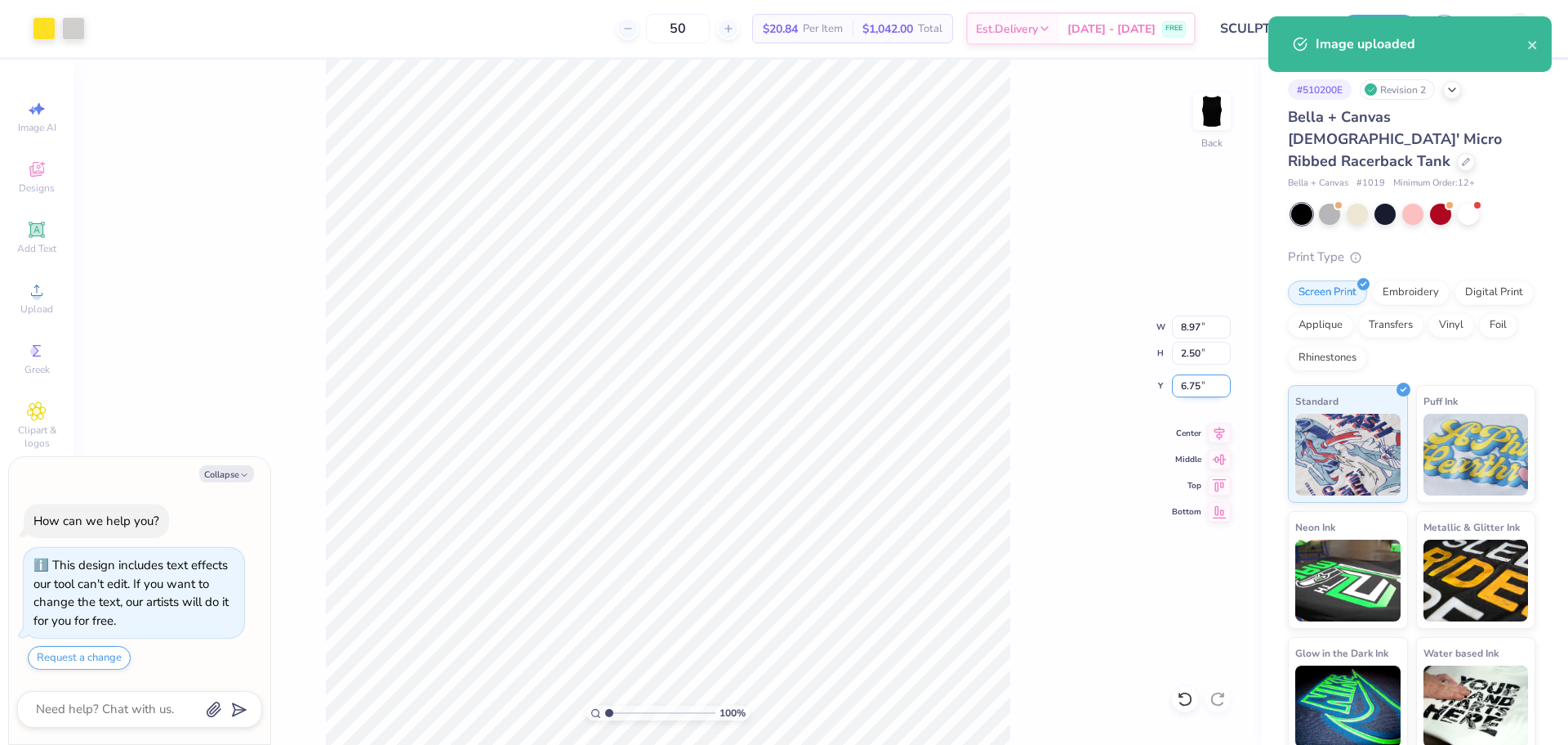
click at [1198, 380] on input "6.75" at bounding box center [1201, 385] width 58 height 23
type input "3"
type textarea "x"
type input "3.00"
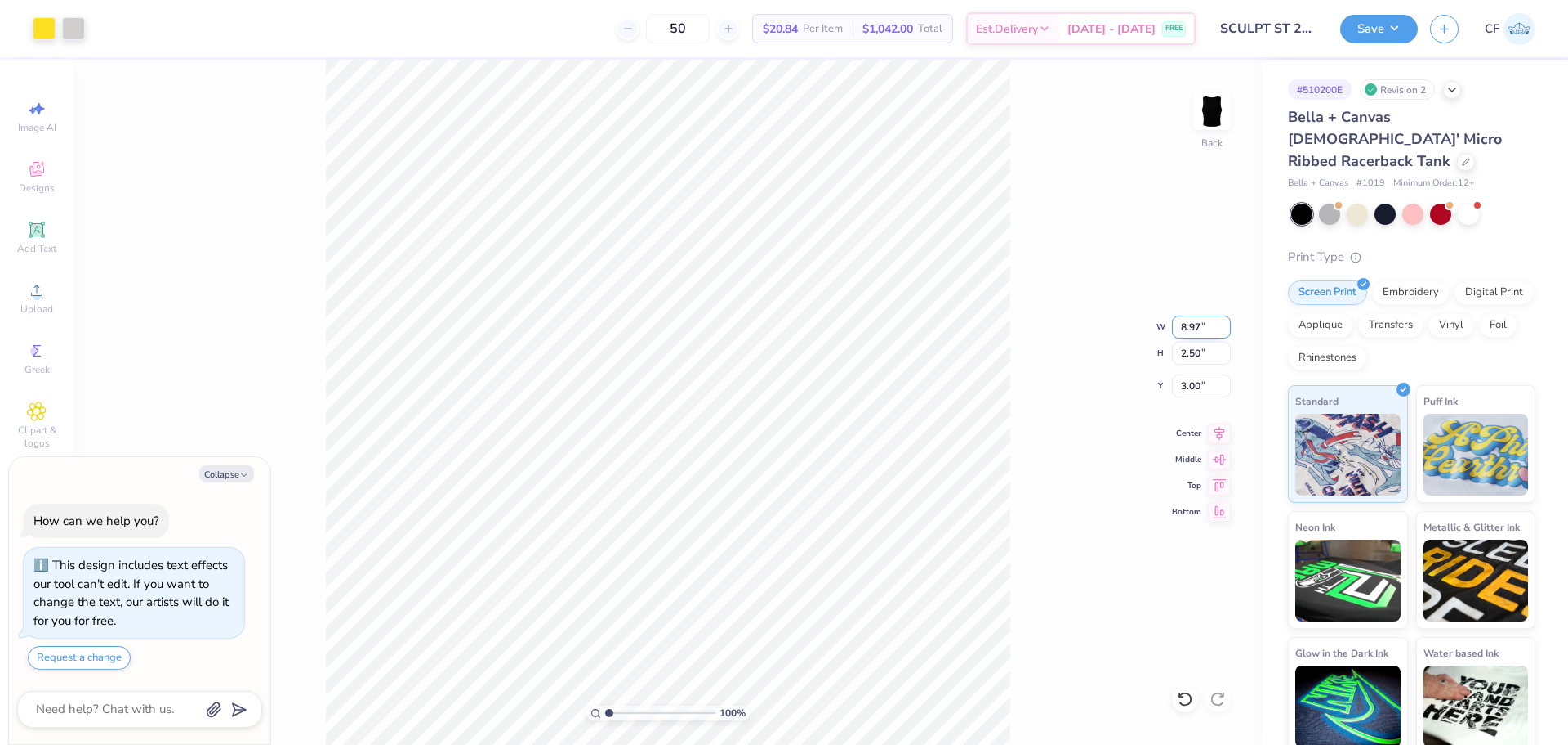
click at [1190, 330] on input "8.97" at bounding box center [1201, 327] width 58 height 23
type input "7"
type textarea "x"
type input "7.00"
type input "1.95"
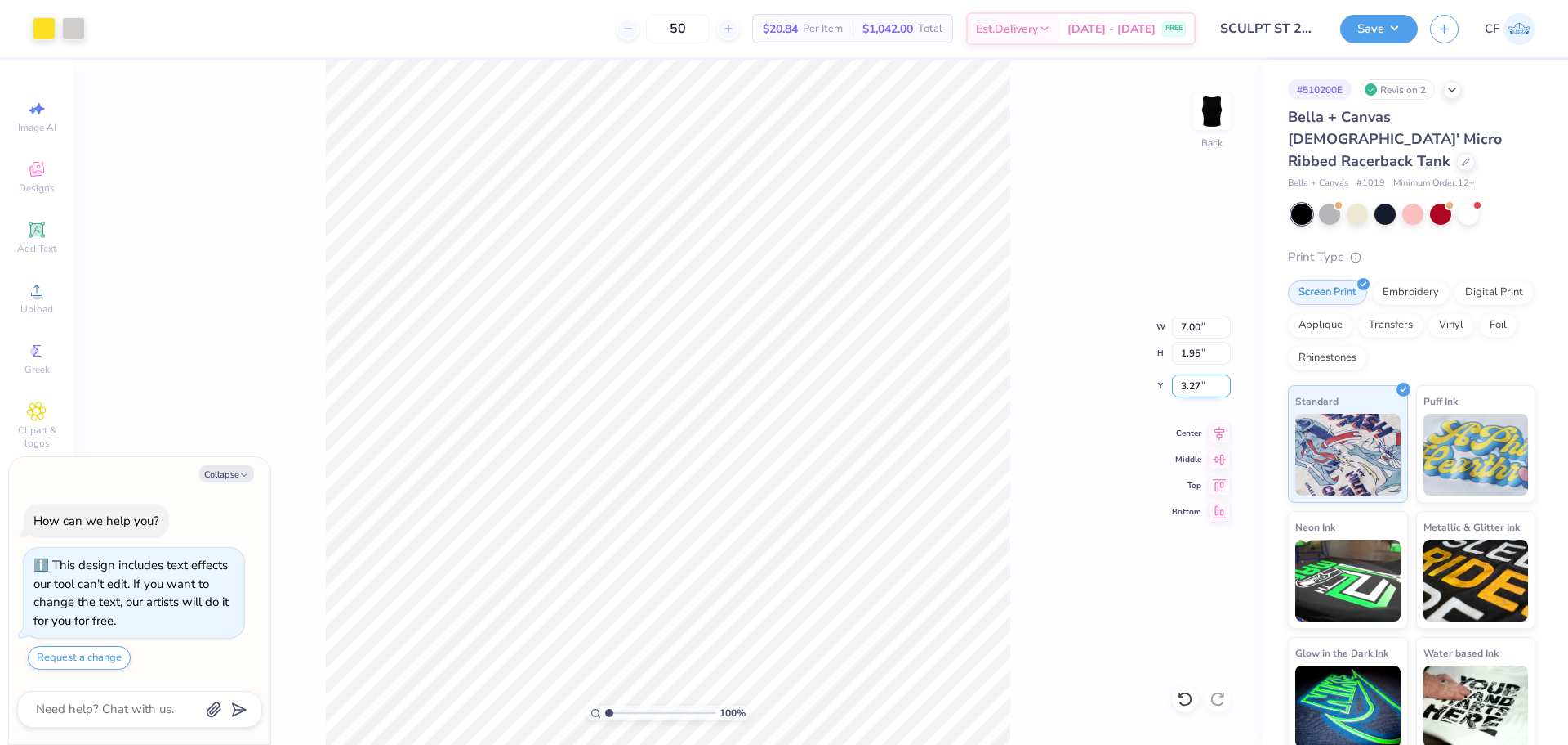
click at [1194, 390] on input "3.27" at bounding box center [1201, 385] width 58 height 23
type input "3.00"
click at [1397, 26] on button "Save" at bounding box center [1380, 26] width 78 height 29
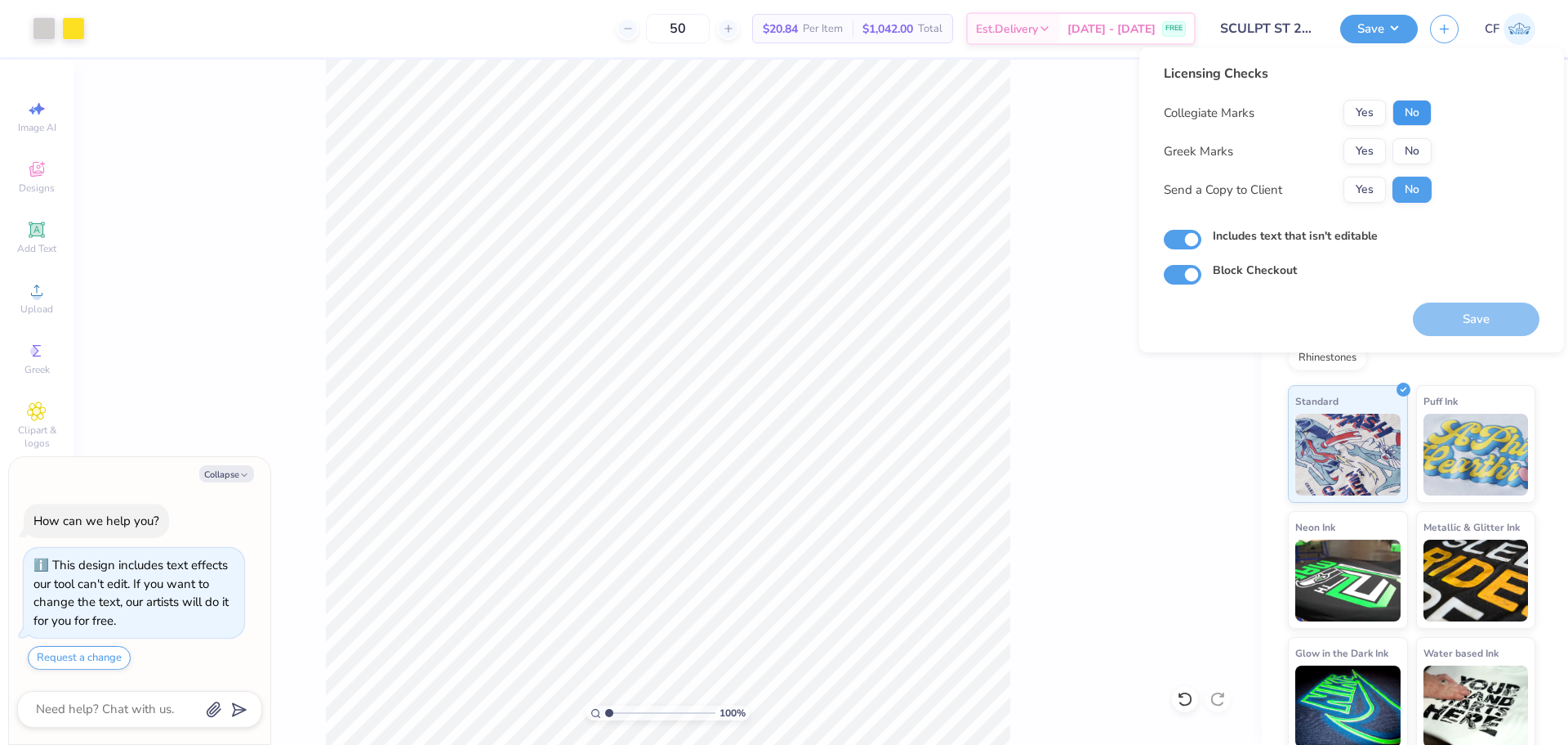
click at [1418, 107] on button "No" at bounding box center [1412, 112] width 39 height 26
click at [1414, 146] on button "No" at bounding box center [1412, 151] width 39 height 26
click at [1374, 193] on button "Yes" at bounding box center [1365, 189] width 43 height 26
click at [1461, 313] on button "Save" at bounding box center [1476, 319] width 127 height 33
type textarea "x"
